Goal: Transaction & Acquisition: Purchase product/service

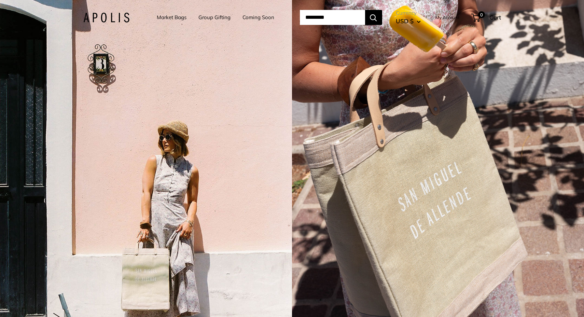
click at [161, 16] on link "Market Bags" at bounding box center [172, 18] width 30 height 10
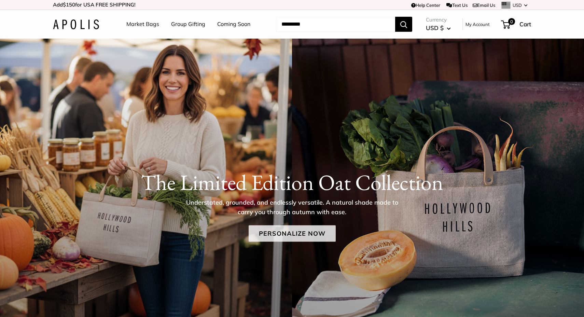
click at [299, 238] on link "Personalize Now" at bounding box center [292, 233] width 87 height 16
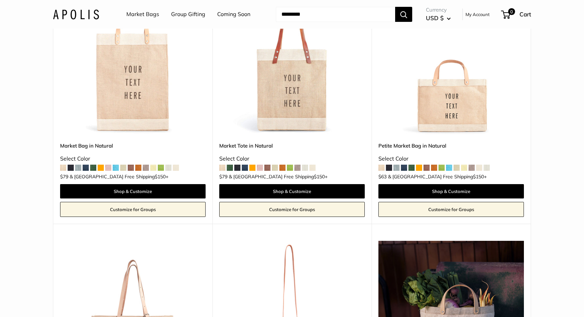
scroll to position [141, 0]
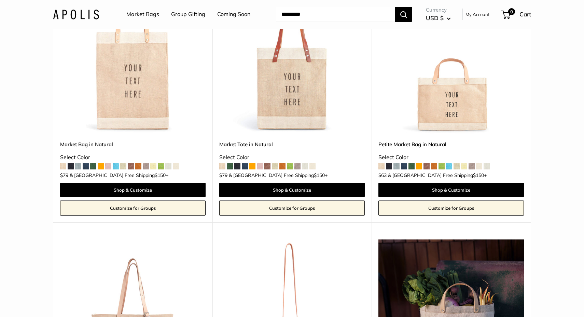
click at [442, 163] on span at bounding box center [442, 166] width 6 height 6
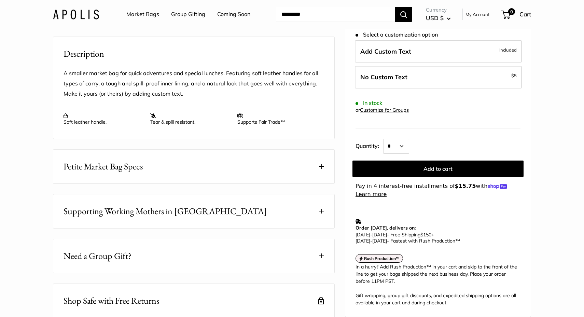
scroll to position [262, 0]
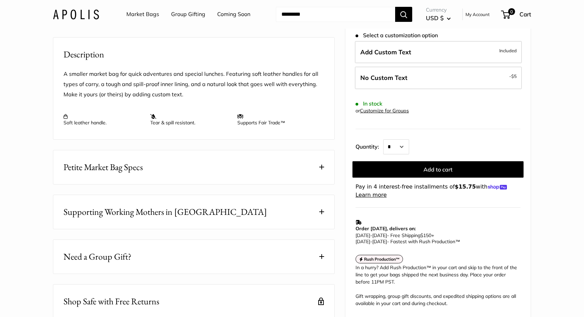
click at [164, 184] on button "Petite Market Bag Specs" at bounding box center [193, 167] width 281 height 34
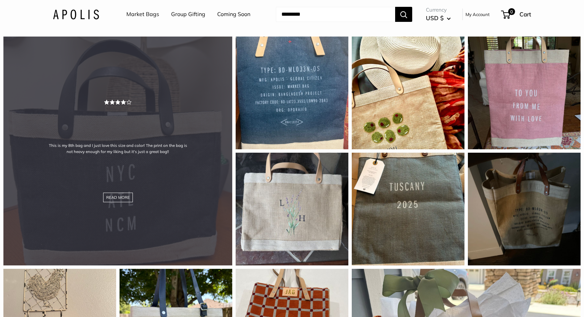
scroll to position [666, 0]
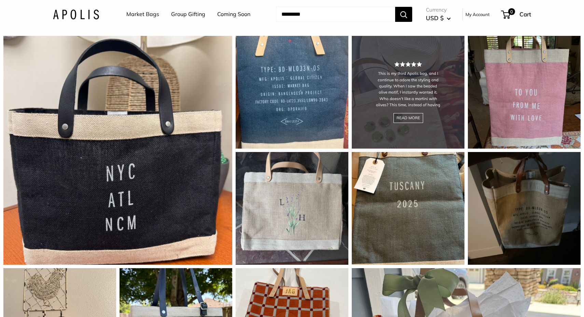
click at [388, 141] on div "This is my third Apolis bag, and I continue to adore the styling and quality. W…" at bounding box center [408, 92] width 113 height 113
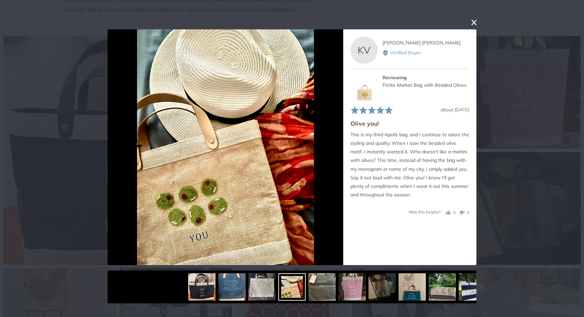
click at [544, 102] on div "User-Uploaded Media Gallery Your browser doesn't support HTML5 videos. Your bro…" at bounding box center [292, 158] width 584 height 317
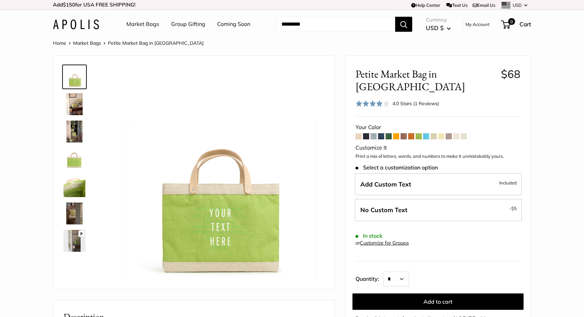
scroll to position [0, 0]
click at [149, 28] on link "Market Bags" at bounding box center [142, 24] width 33 height 10
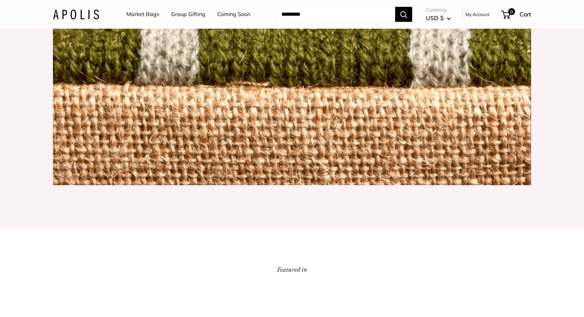
scroll to position [852, 0]
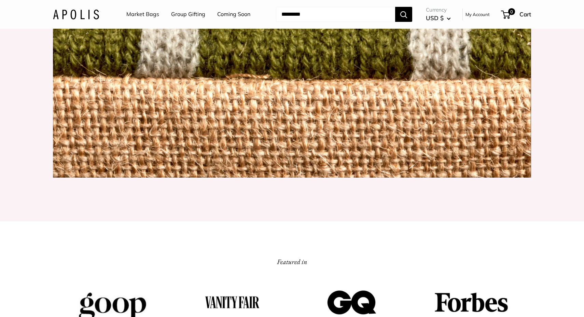
click at [236, 133] on img at bounding box center [292, 20] width 478 height 316
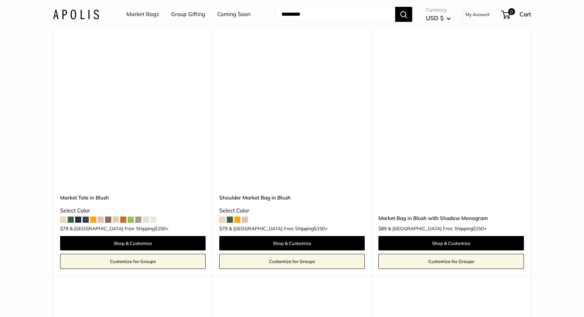
scroll to position [3083, 0]
